Goal: Check status: Check status

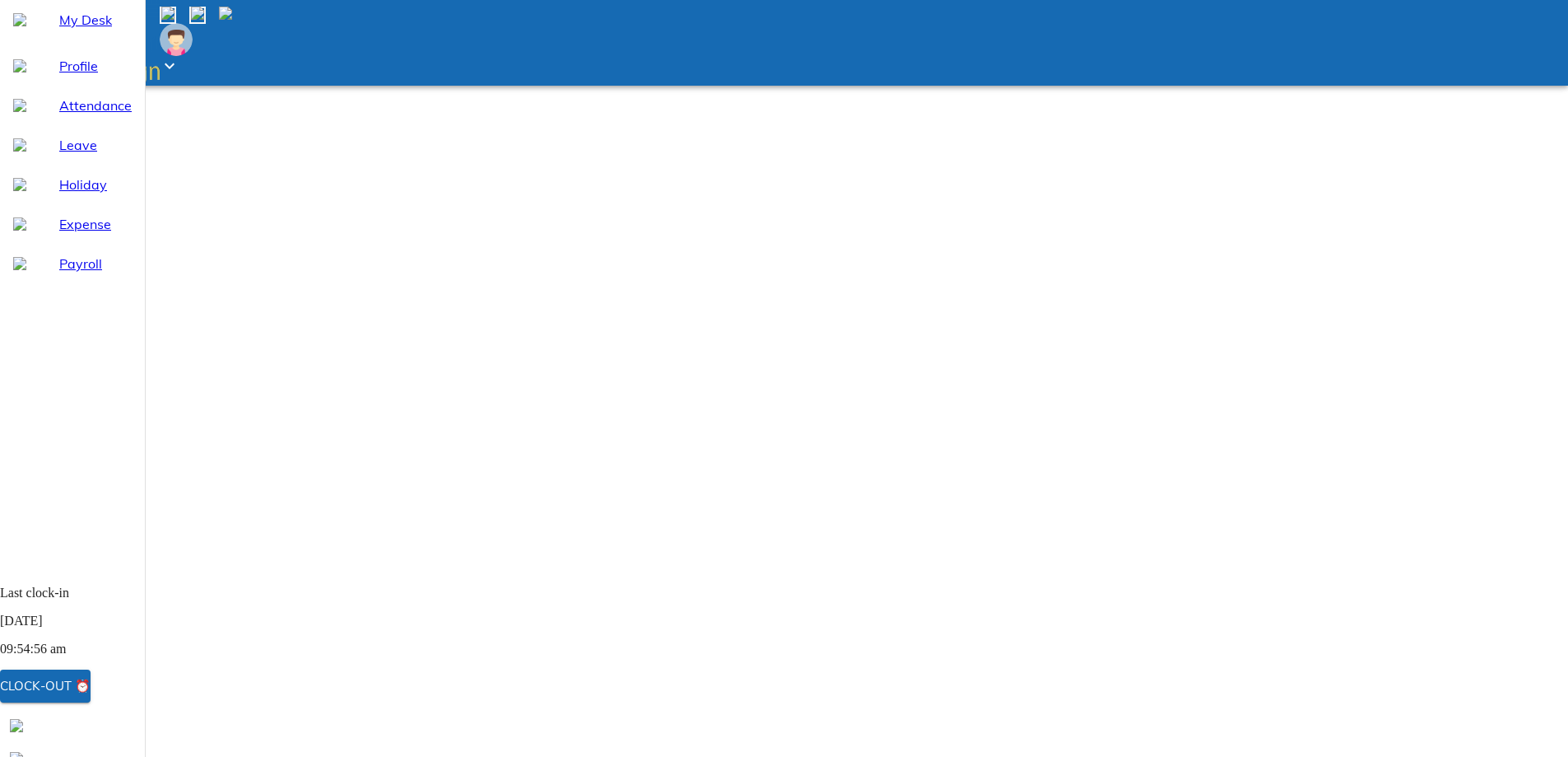
click at [59, 76] on span "Profile" at bounding box center [95, 65] width 72 height 19
click at [99, 116] on span "Attendance" at bounding box center [95, 105] width 72 height 19
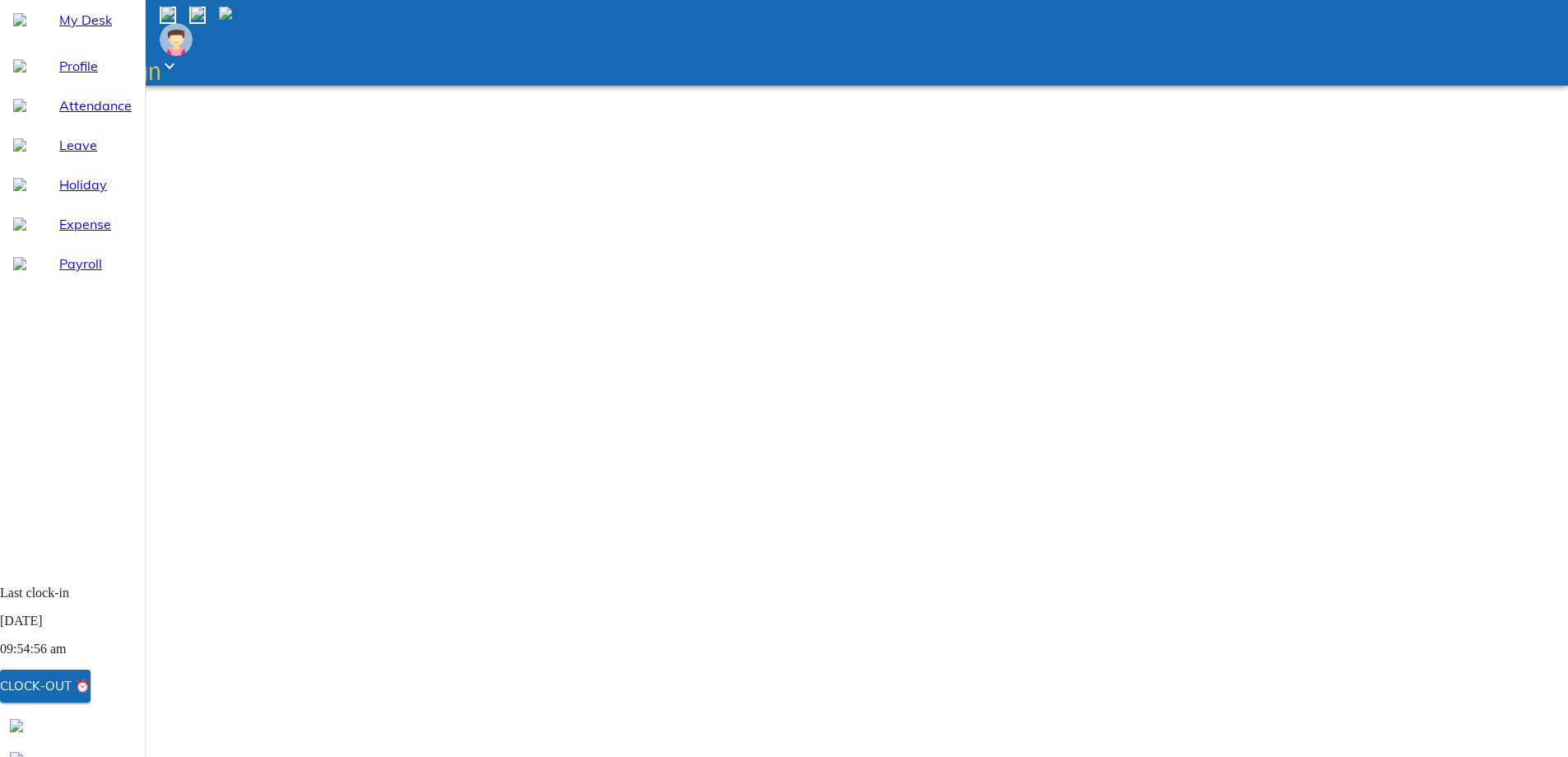
select select "9"
